Goal: Information Seeking & Learning: Learn about a topic

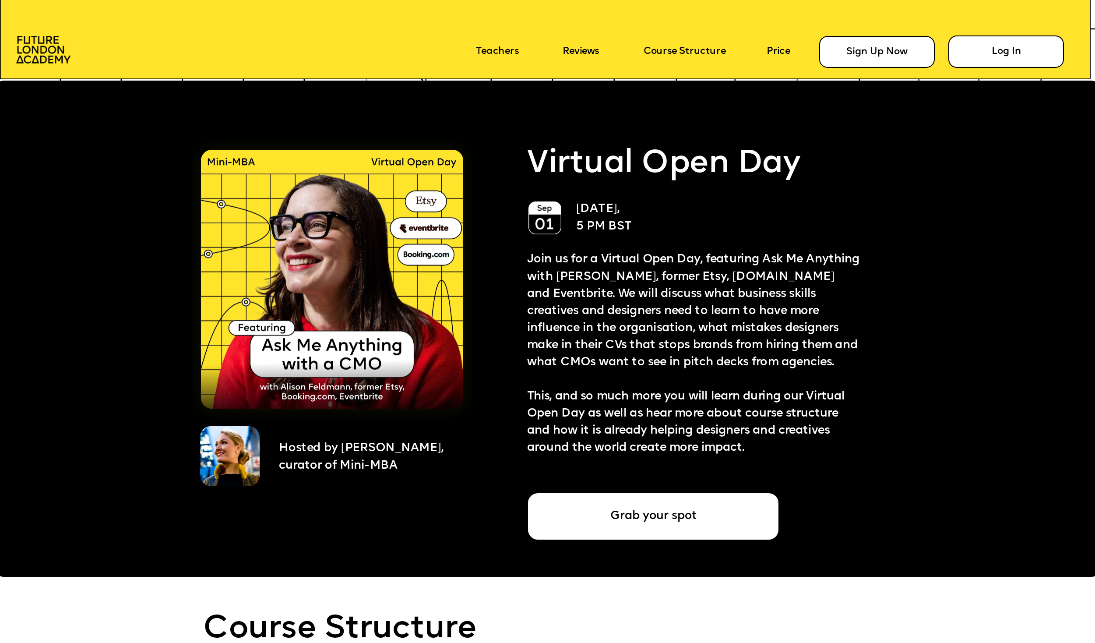
scroll to position [2755, 0]
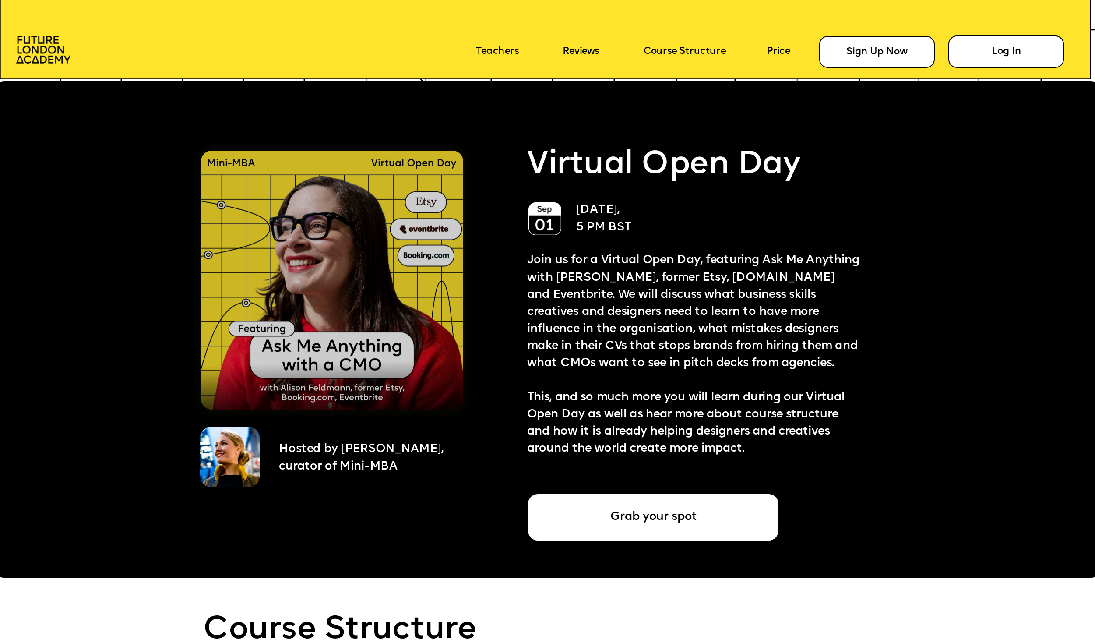
click at [352, 311] on img at bounding box center [332, 280] width 262 height 259
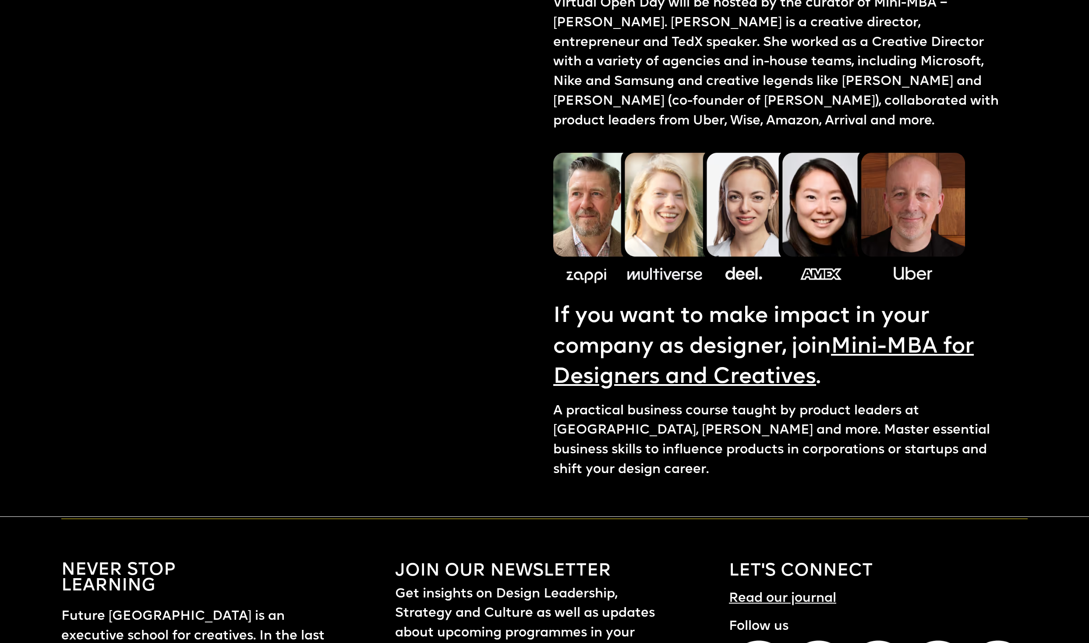
scroll to position [1386, 0]
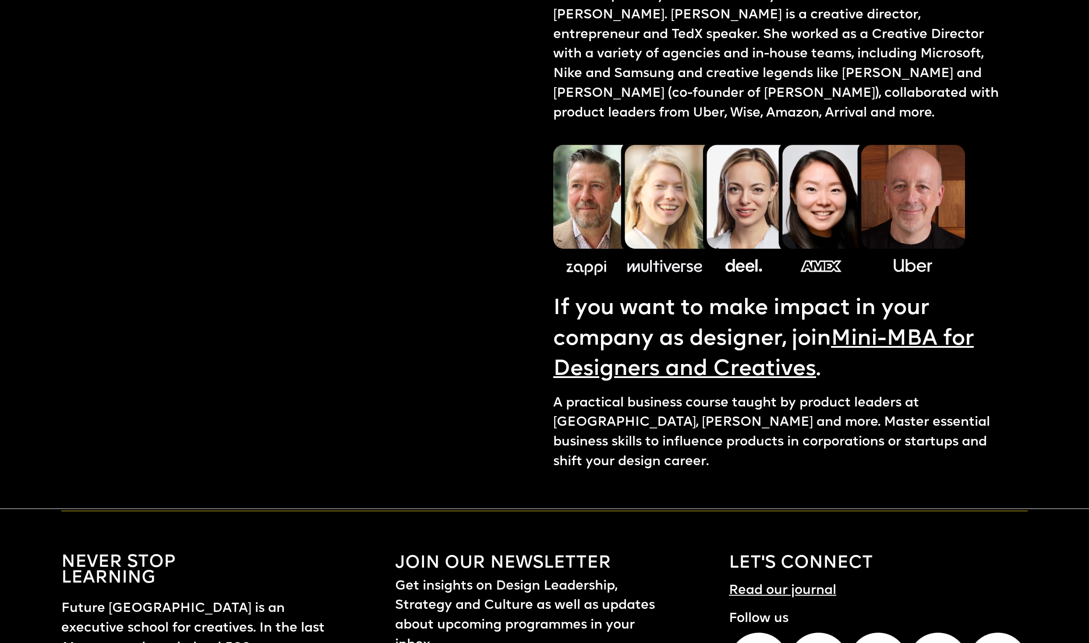
drag, startPoint x: 694, startPoint y: 212, endPoint x: 694, endPoint y: 221, distance: 8.8
click at [694, 213] on img at bounding box center [759, 207] width 412 height 147
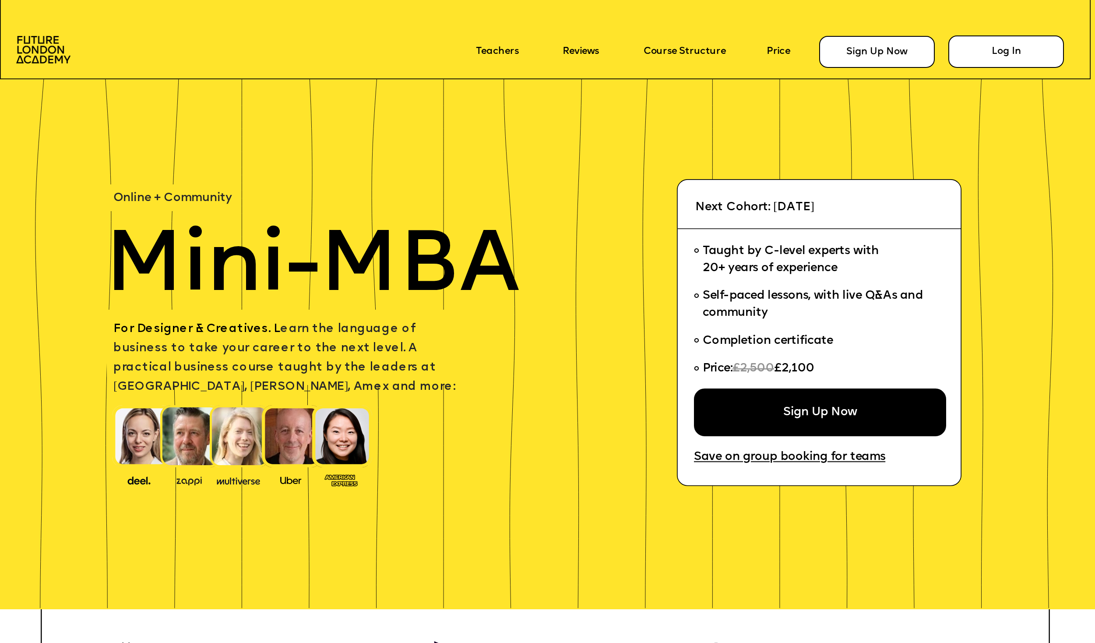
scroll to position [2755, 0]
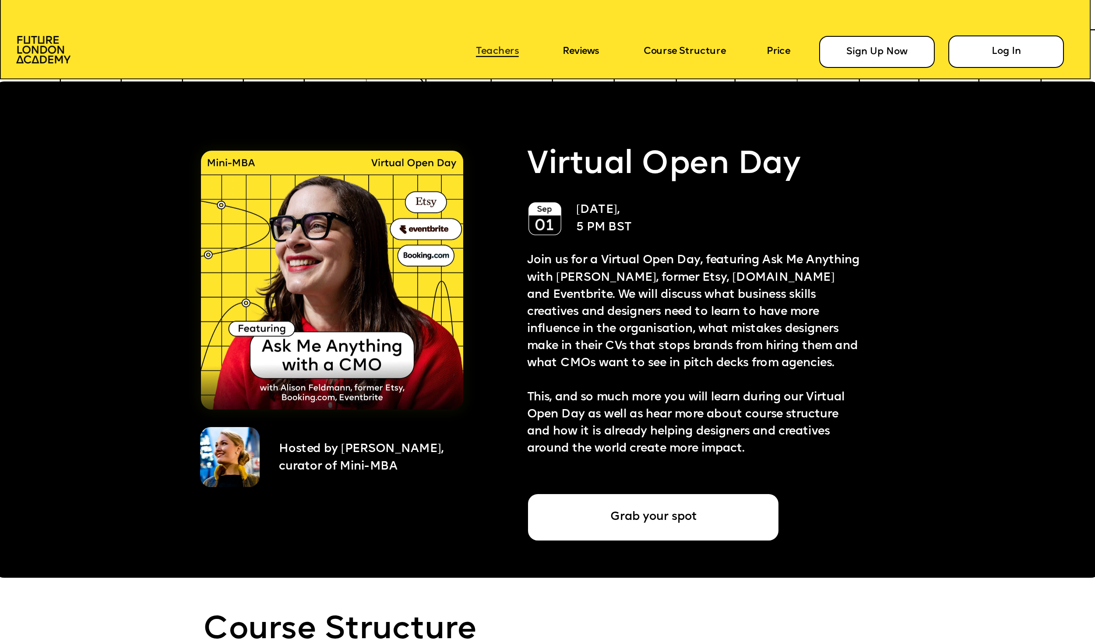
click at [501, 52] on link "Teachers" at bounding box center [497, 51] width 43 height 11
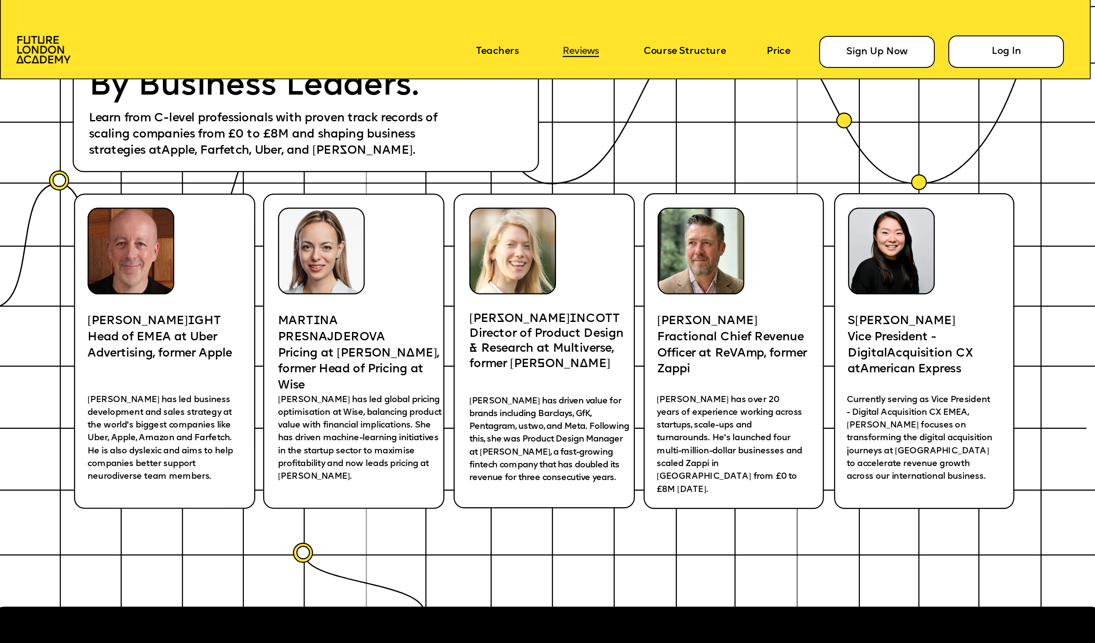
click at [570, 54] on link "Reviews" at bounding box center [581, 51] width 36 height 11
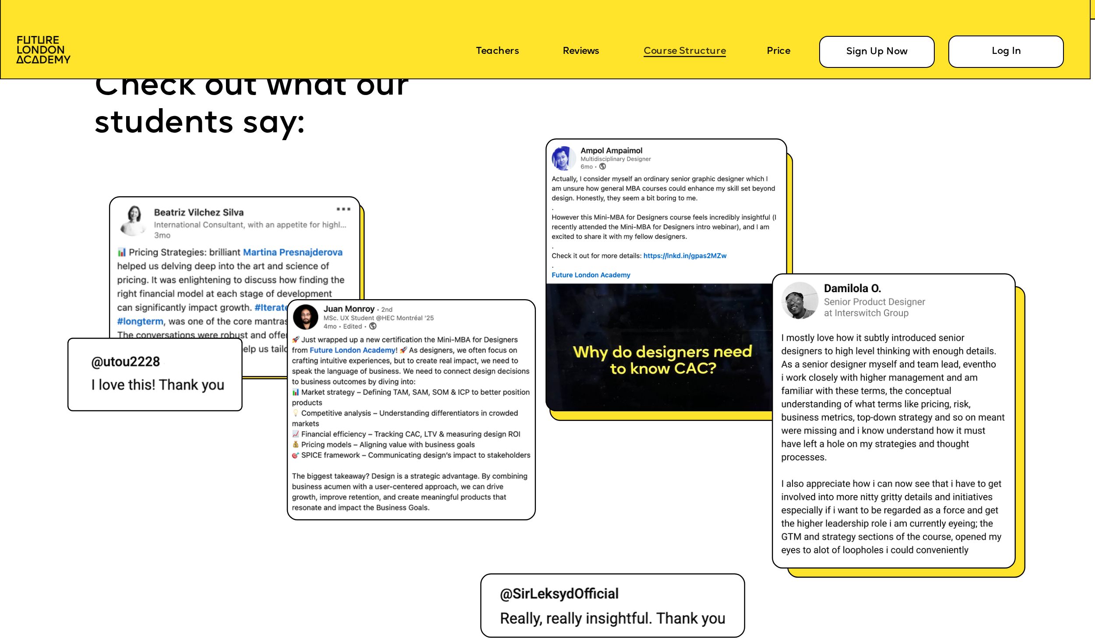
click at [670, 54] on link "Course Structure" at bounding box center [685, 51] width 82 height 11
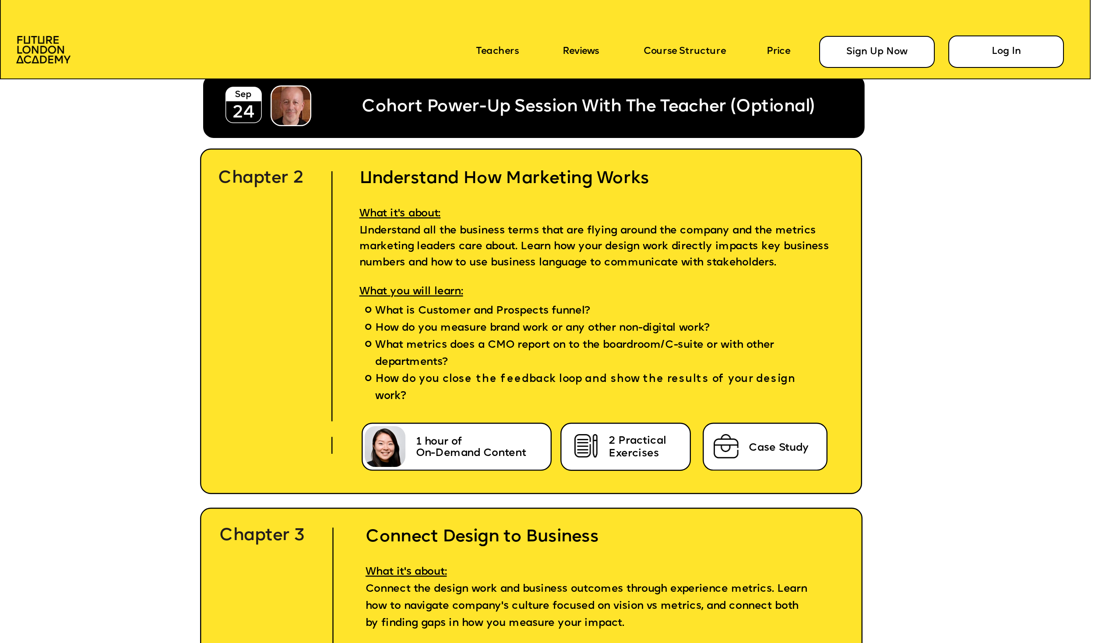
scroll to position [3441, 0]
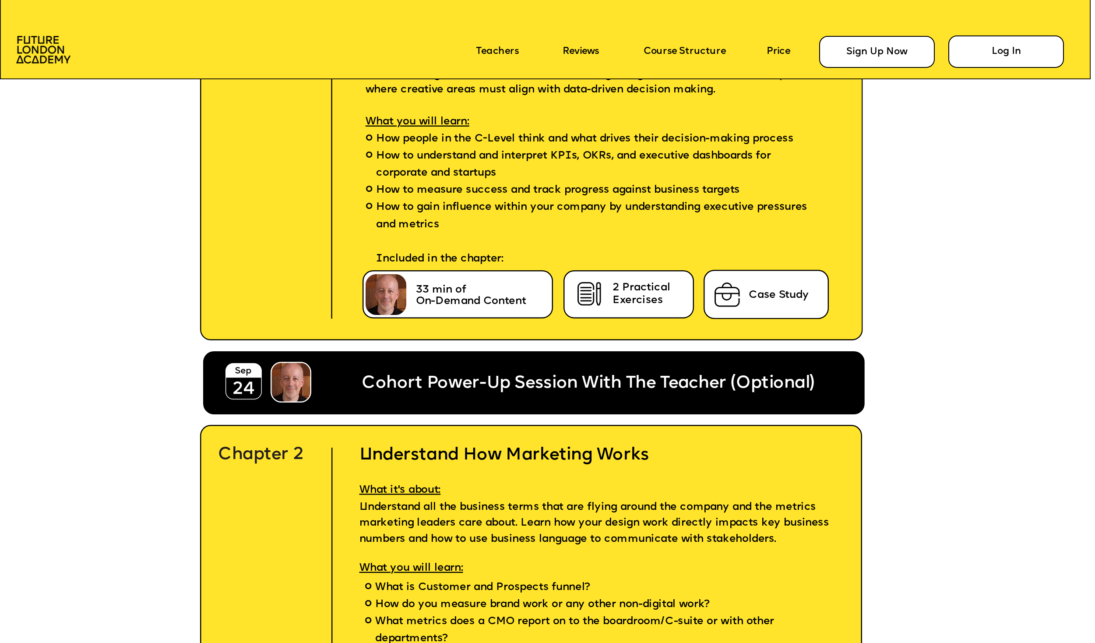
click at [560, 49] on icon at bounding box center [547, 38] width 1095 height 84
click at [576, 51] on link "Reviews" at bounding box center [581, 51] width 36 height 11
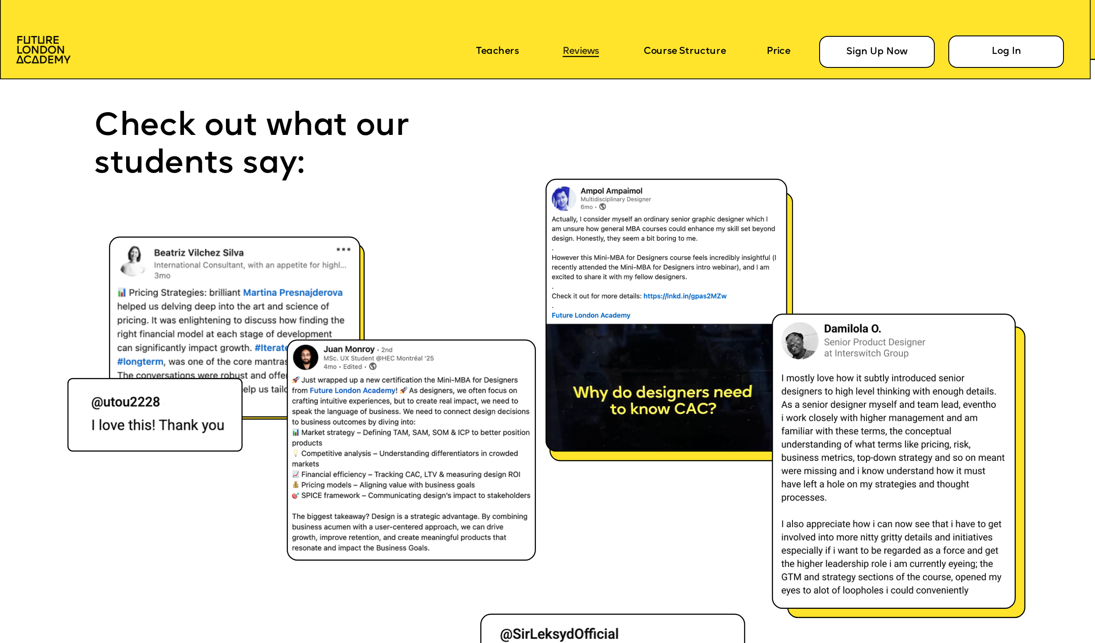
scroll to position [7701, 0]
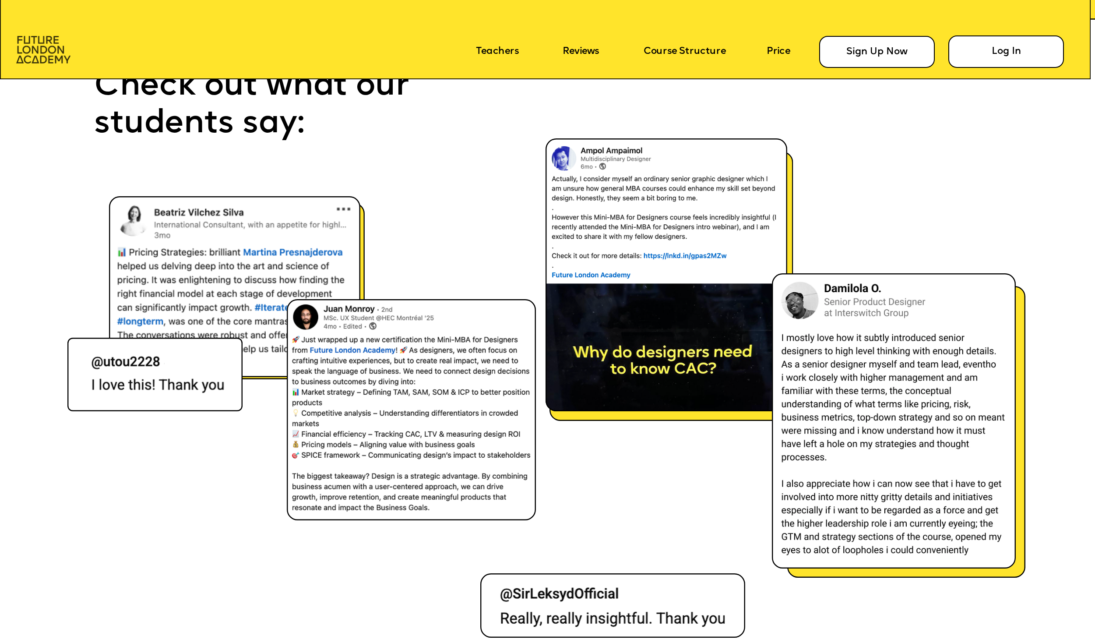
click at [50, 40] on img at bounding box center [43, 50] width 55 height 28
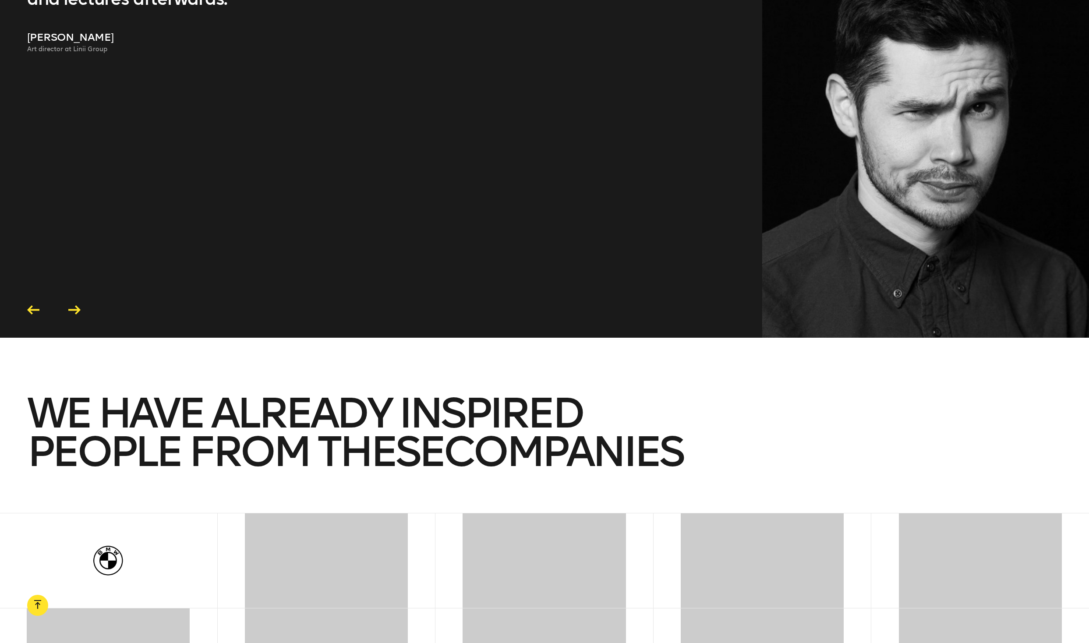
scroll to position [2987, 0]
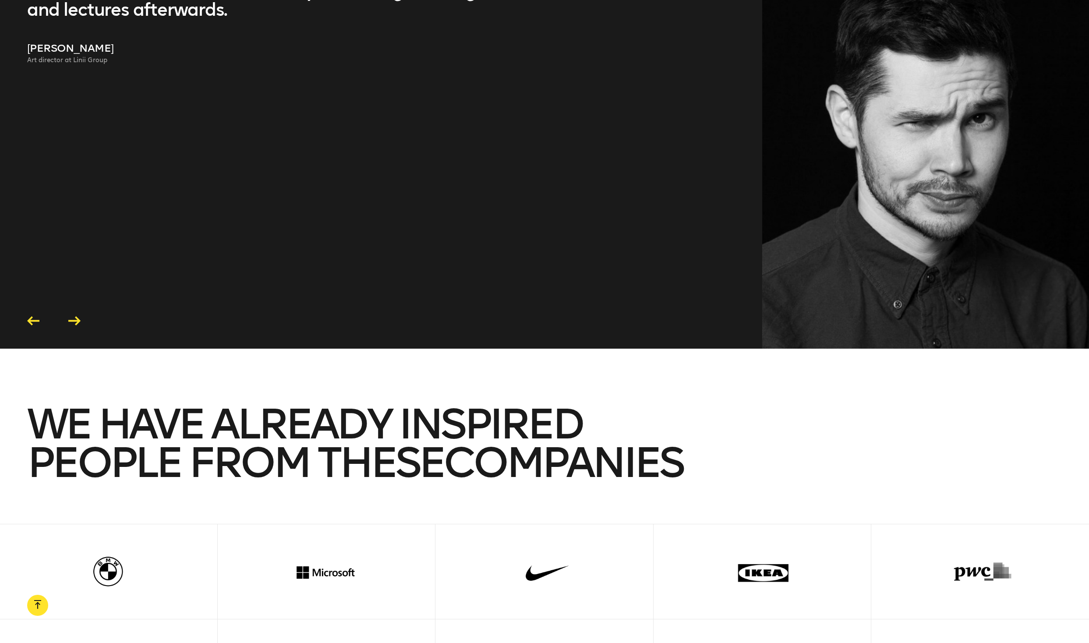
click at [73, 325] on icon at bounding box center [74, 320] width 12 height 9
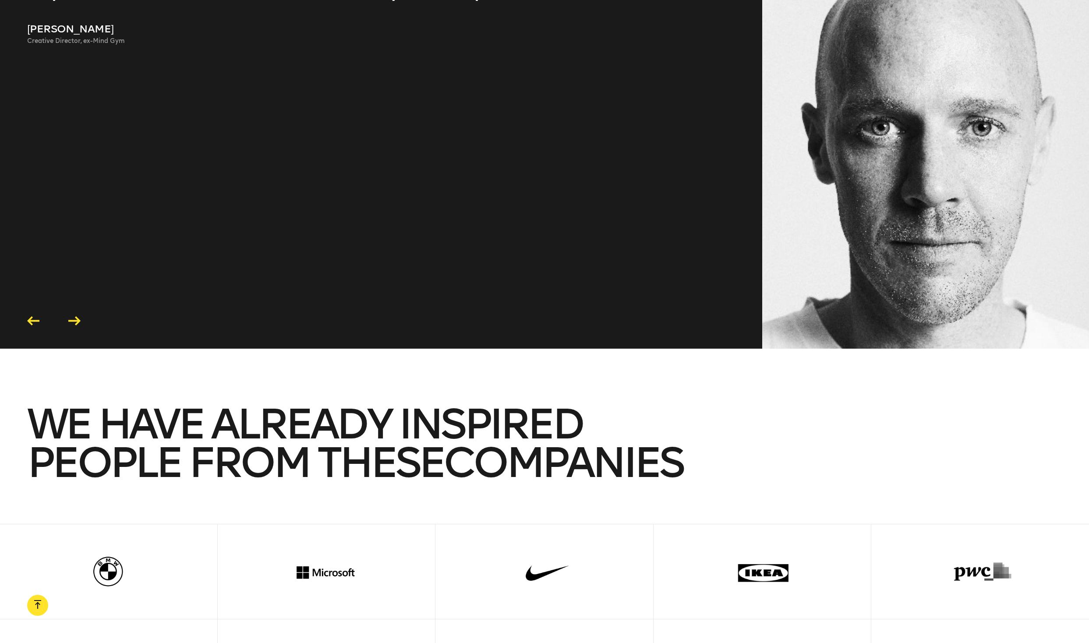
click at [75, 325] on icon at bounding box center [74, 320] width 12 height 9
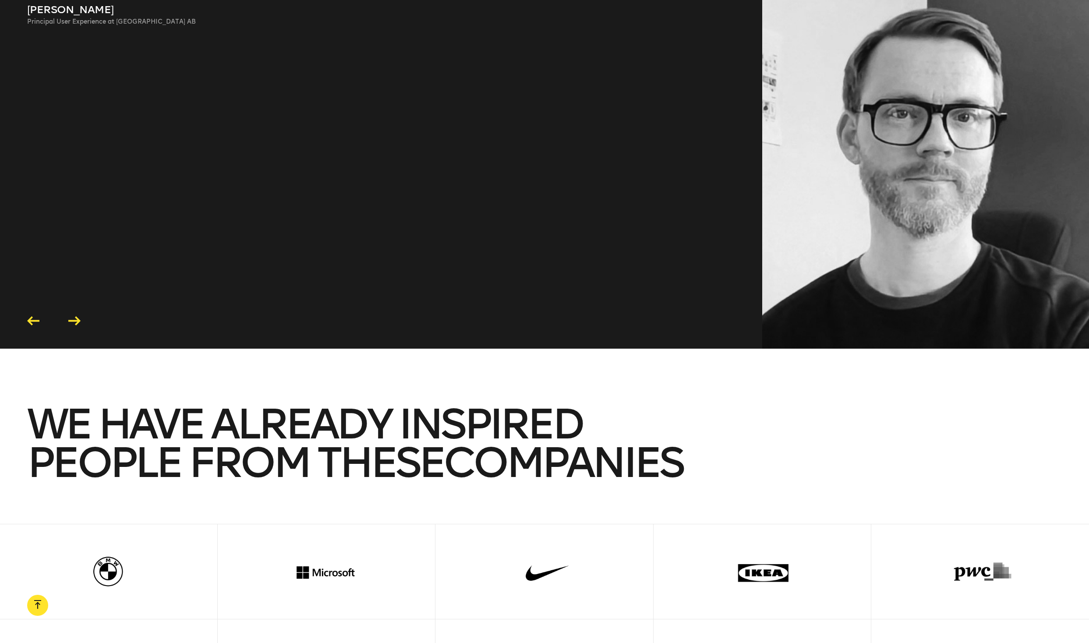
click at [75, 325] on icon at bounding box center [74, 320] width 12 height 9
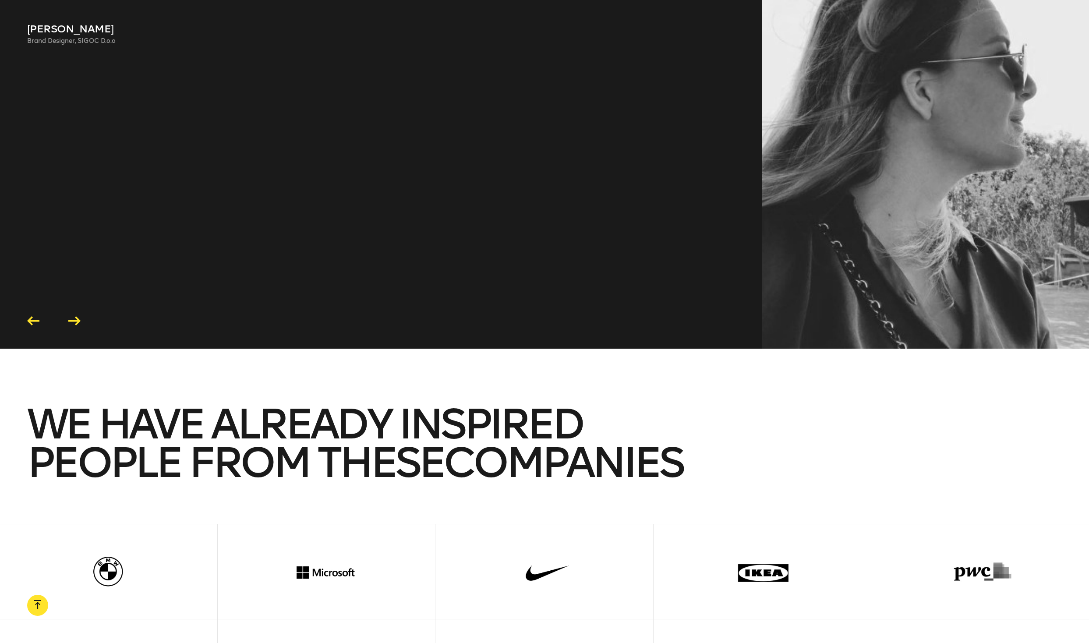
click at [75, 325] on icon at bounding box center [74, 320] width 12 height 9
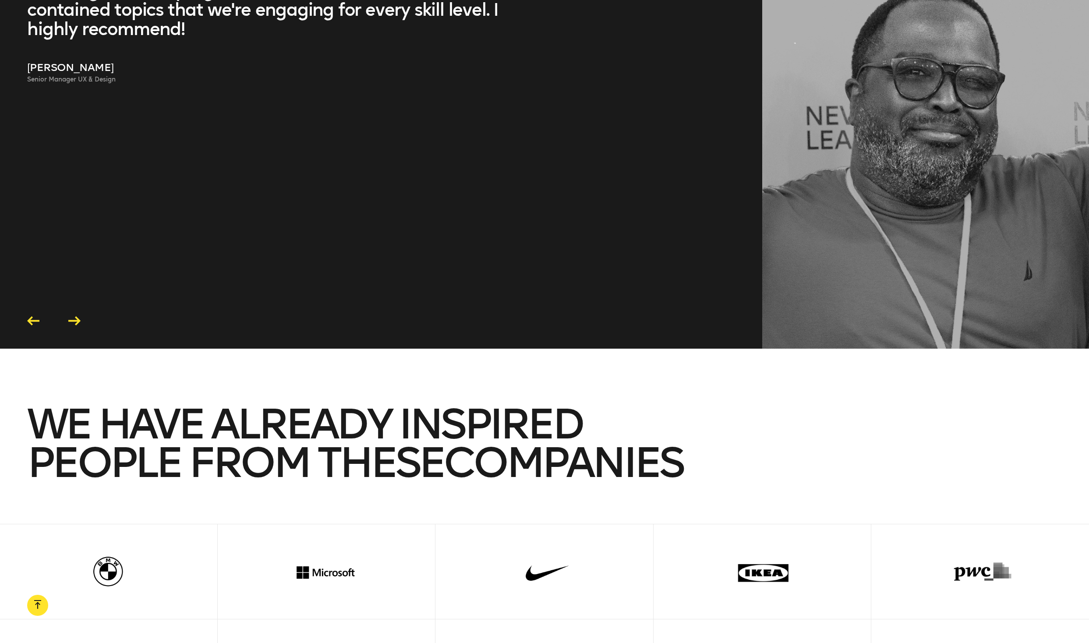
click at [75, 325] on icon at bounding box center [74, 320] width 12 height 9
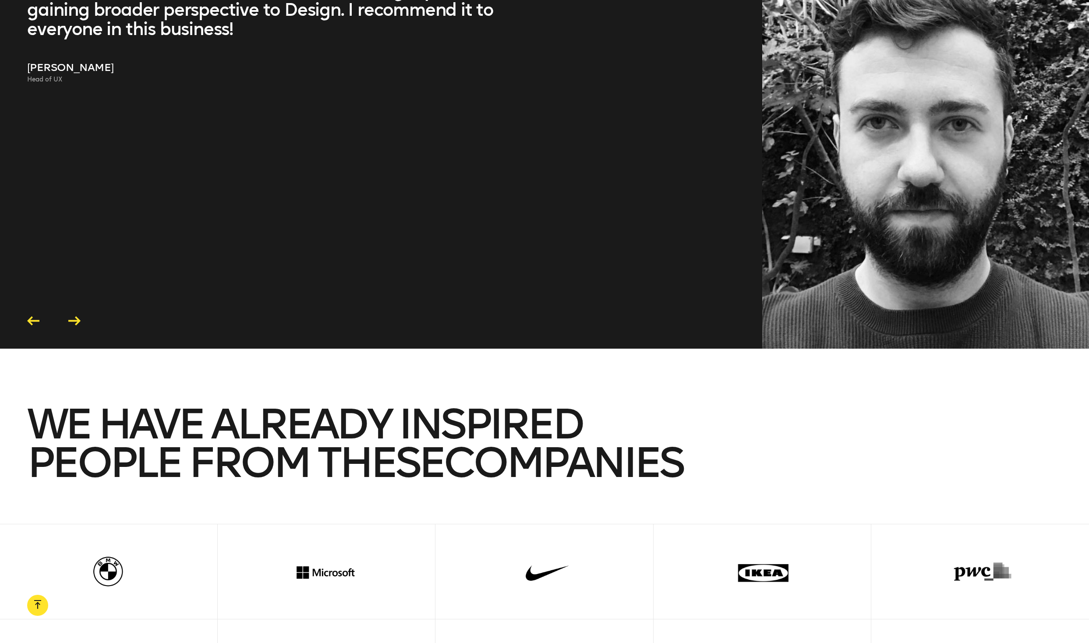
click at [75, 325] on icon at bounding box center [74, 320] width 12 height 9
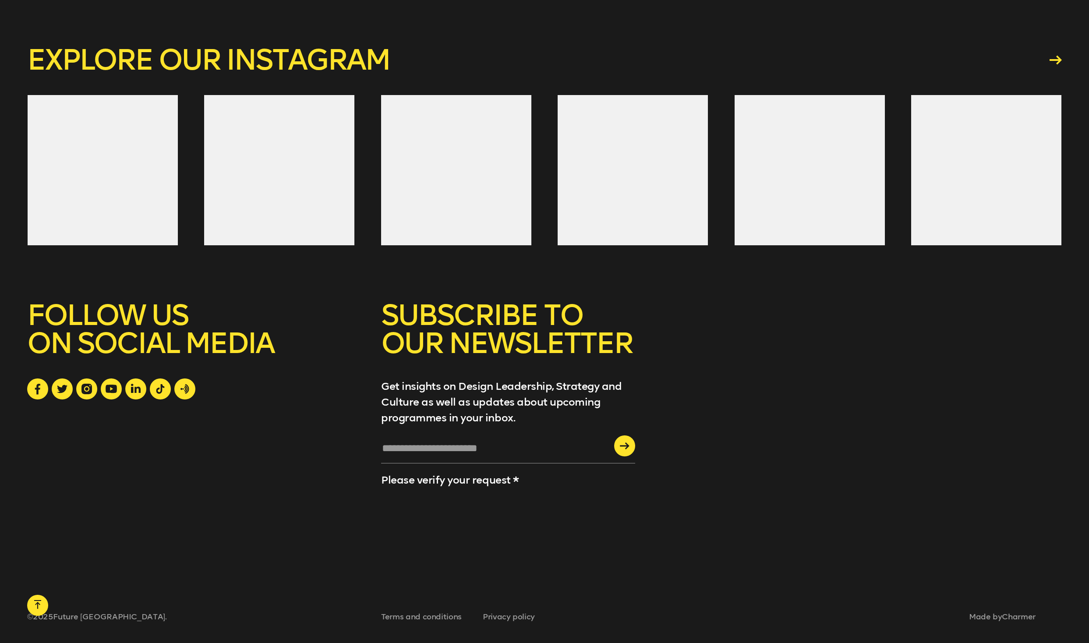
scroll to position [4023, 0]
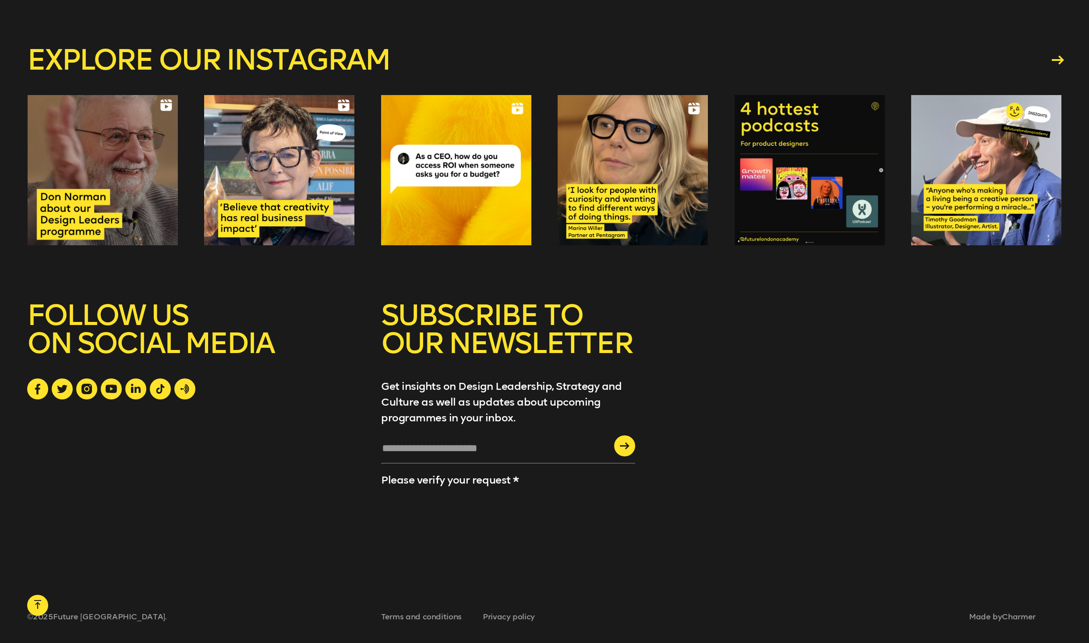
click at [1056, 65] on icon at bounding box center [1057, 60] width 12 height 9
